Goal: Information Seeking & Learning: Check status

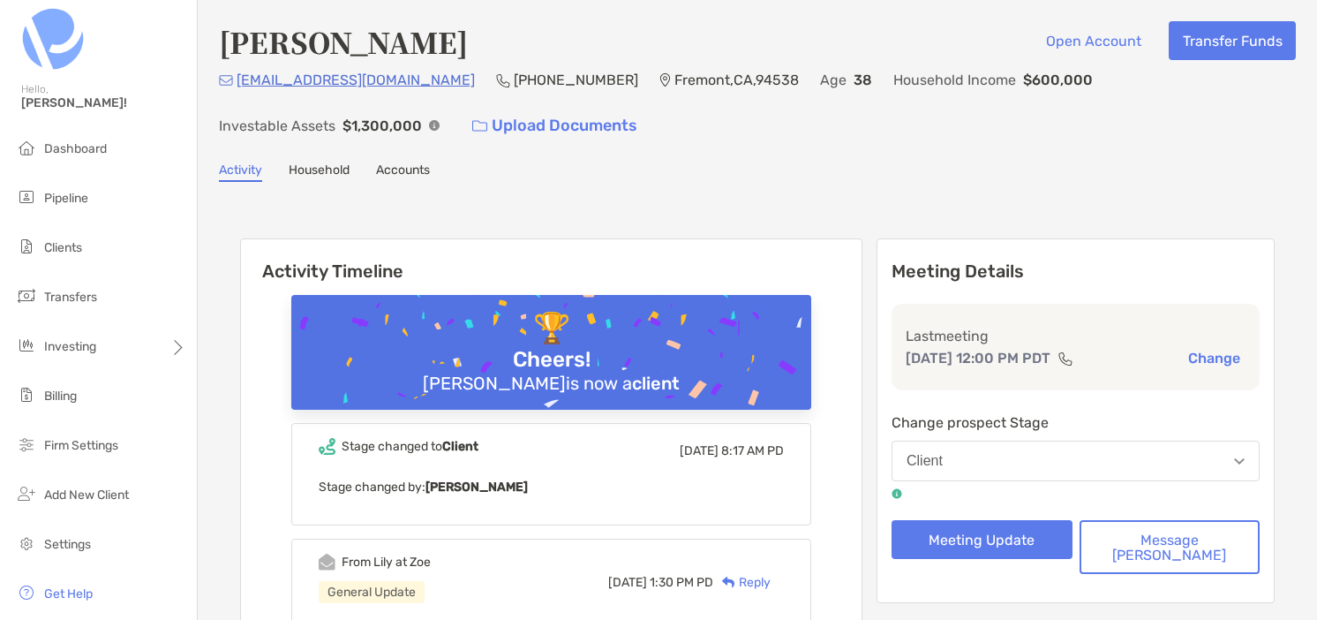
click at [686, 131] on div "amoghjayavant@gmail.com (917) 216-5492 Fremont , CA , 94538 Age 38 Household In…" at bounding box center [757, 107] width 1077 height 76
click at [64, 201] on span "Pipeline" at bounding box center [66, 198] width 44 height 15
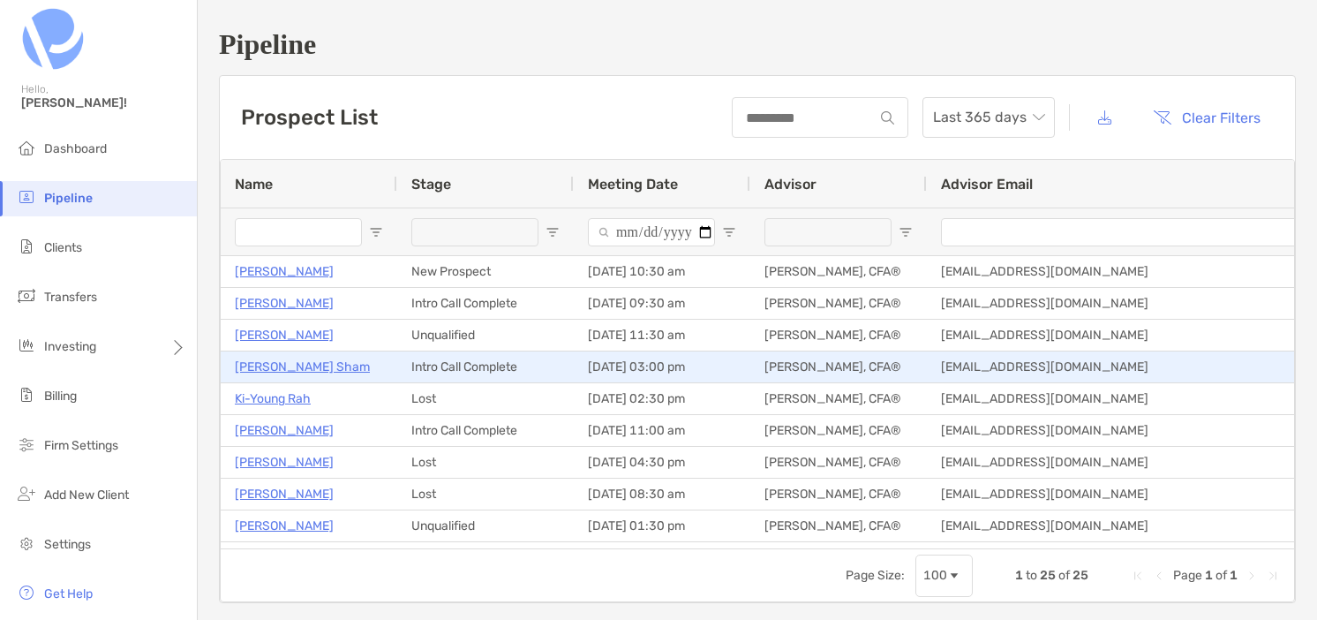
click at [275, 368] on p "[PERSON_NAME] Sham" at bounding box center [302, 367] width 135 height 22
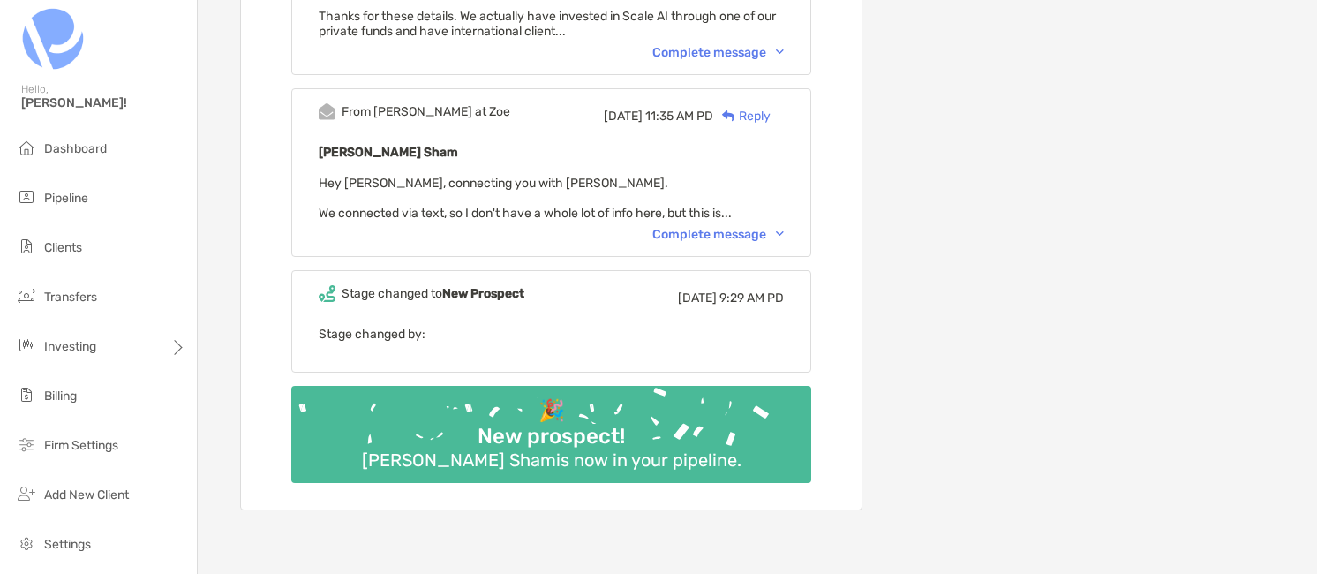
scroll to position [958, 0]
click at [728, 228] on div "Complete message" at bounding box center [718, 235] width 132 height 15
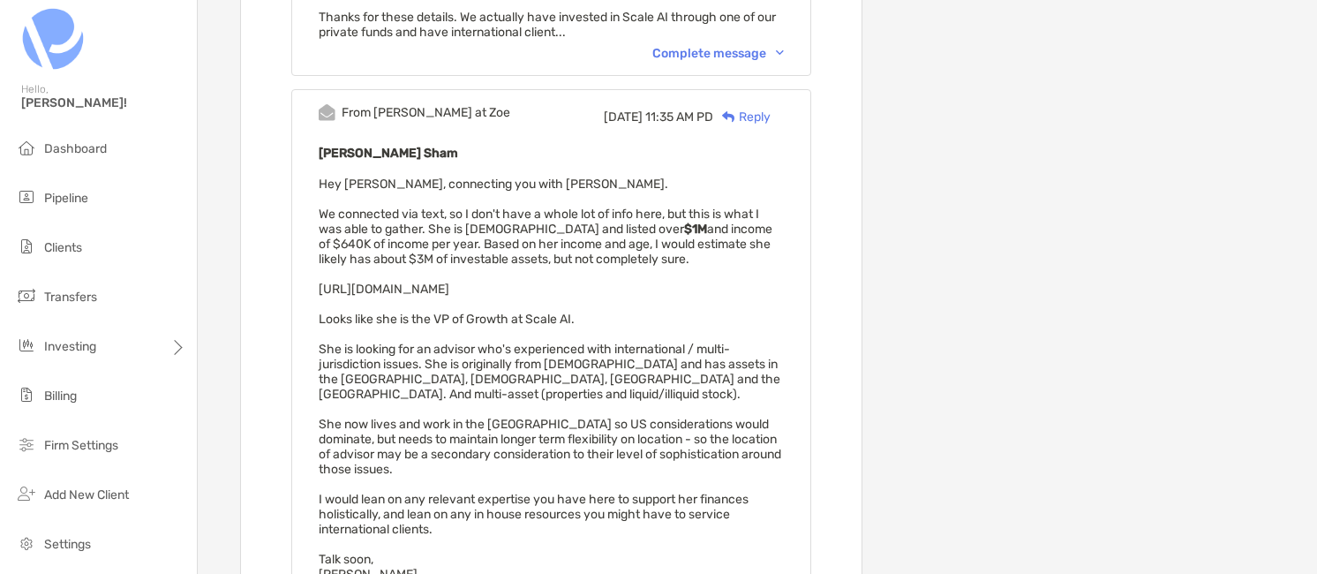
click at [757, 226] on span "Hey Scott, connecting you with Cleo. We connected via text, so I don't have a w…" at bounding box center [550, 379] width 463 height 405
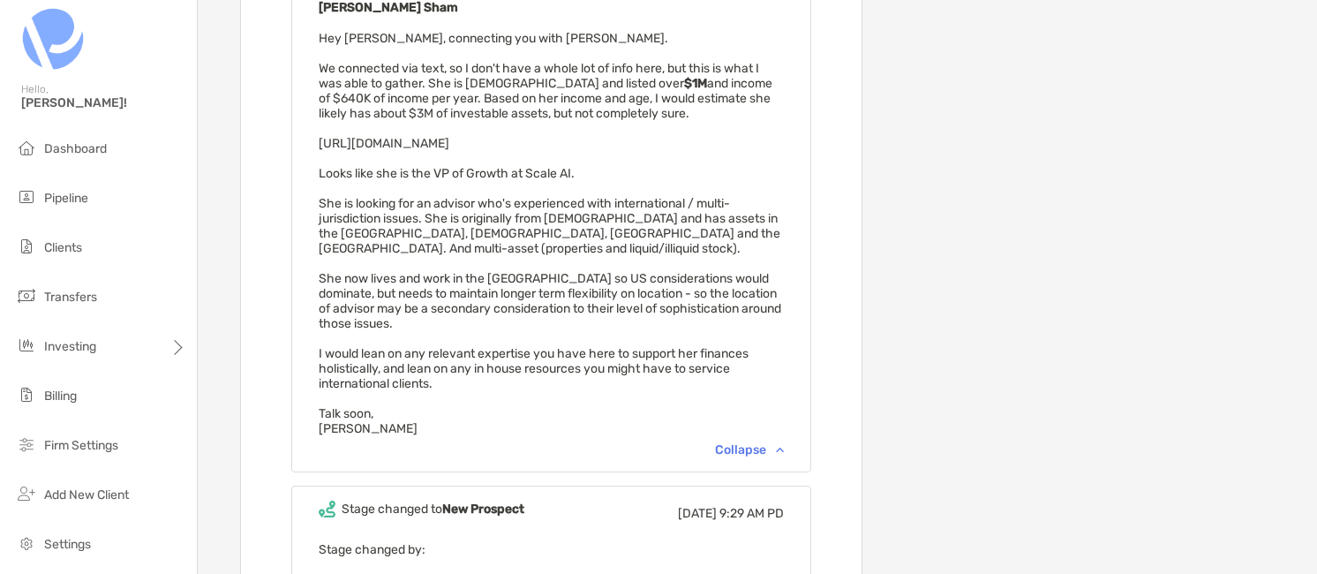
scroll to position [1108, 0]
